Goal: Transaction & Acquisition: Download file/media

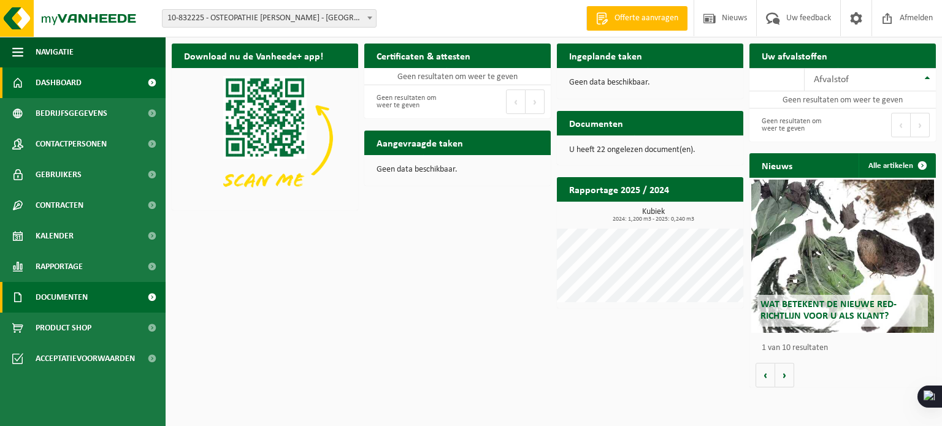
click at [68, 301] on span "Documenten" at bounding box center [62, 297] width 52 height 31
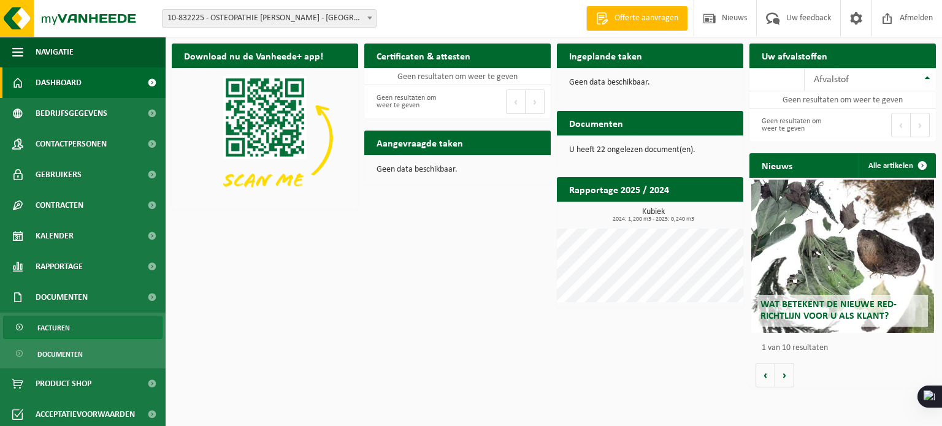
click at [61, 326] on span "Facturen" at bounding box center [53, 328] width 33 height 23
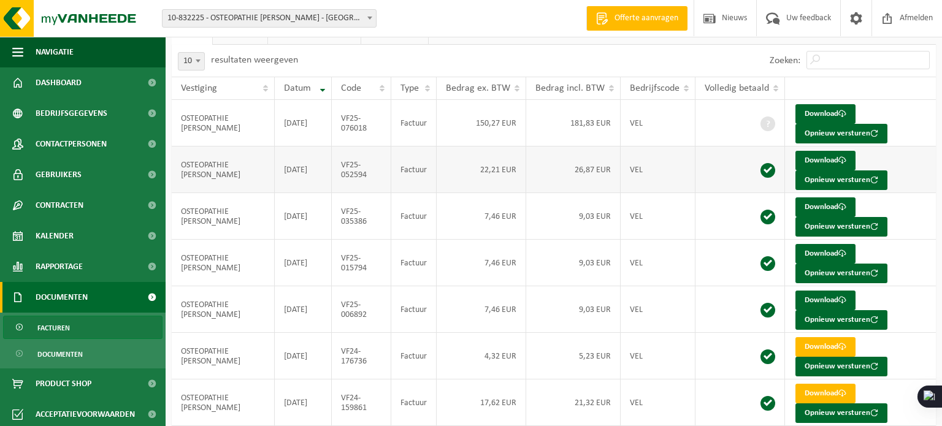
scroll to position [52, 0]
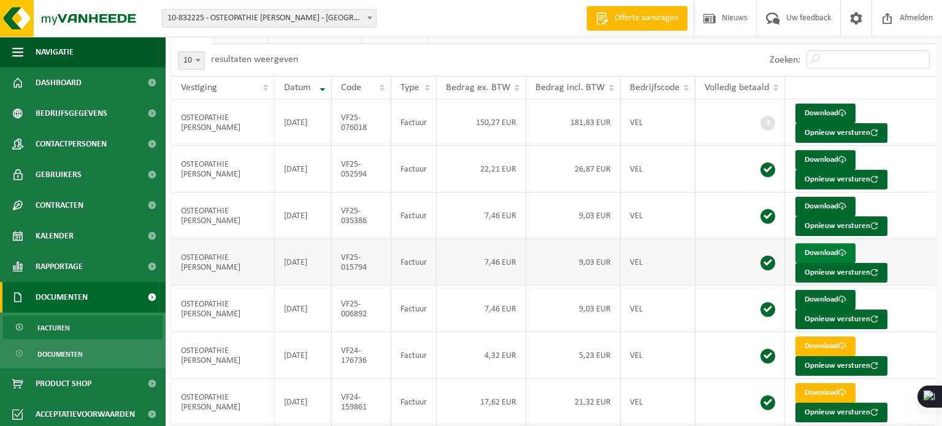
click at [805, 250] on link "Download" at bounding box center [826, 254] width 60 height 20
click at [820, 252] on link "Download" at bounding box center [826, 254] width 60 height 20
click at [818, 203] on link "Download" at bounding box center [826, 207] width 60 height 20
click at [818, 158] on link "Download" at bounding box center [826, 160] width 60 height 20
click at [815, 107] on link "Download" at bounding box center [826, 114] width 60 height 20
